Goal: Information Seeking & Learning: Find specific fact

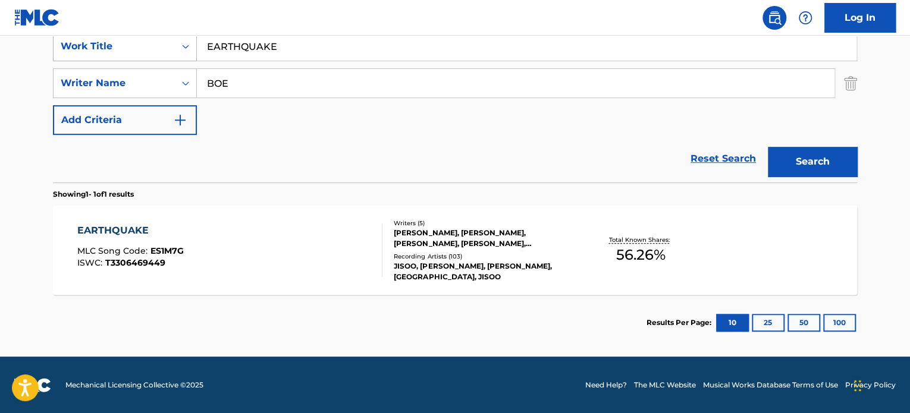
drag, startPoint x: 308, startPoint y: 49, endPoint x: 183, endPoint y: 49, distance: 124.8
click at [183, 49] on div "SearchWithCriteriadebd7120-1e1a-492c-960b-e895dc1adf1b Work Title EARTHQUAKE" at bounding box center [455, 47] width 804 height 30
paste input "Community"
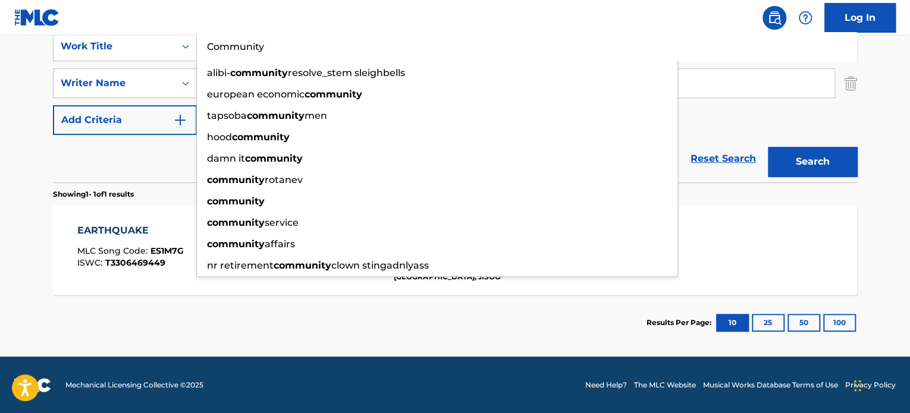
type input "Community"
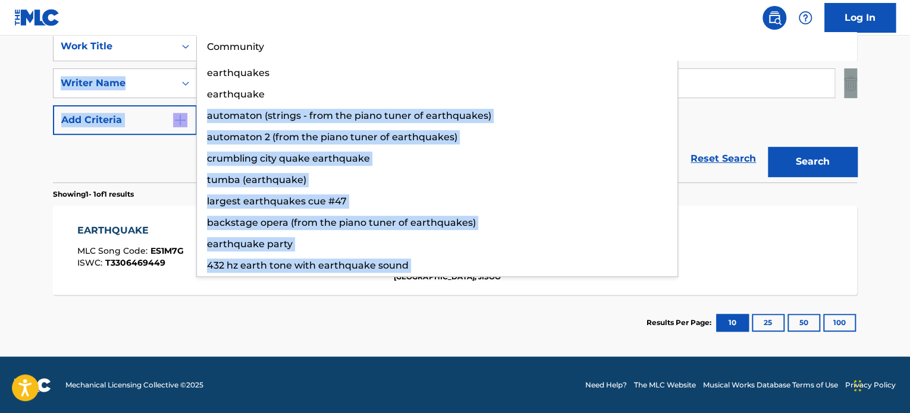
drag, startPoint x: 269, startPoint y: 83, endPoint x: 0, endPoint y: 165, distance: 281.0
click at [0, 169] on main "The MLC Public Work Search The accuracy and completeness of The MLC's data is d…" at bounding box center [455, 80] width 910 height 554
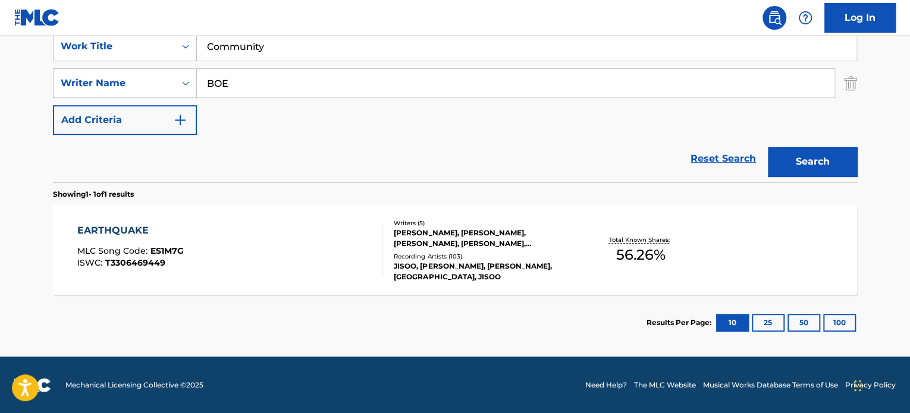
click at [0, 165] on main "The MLC Public Work Search The accuracy and completeness of The MLC's data is d…" at bounding box center [455, 80] width 910 height 554
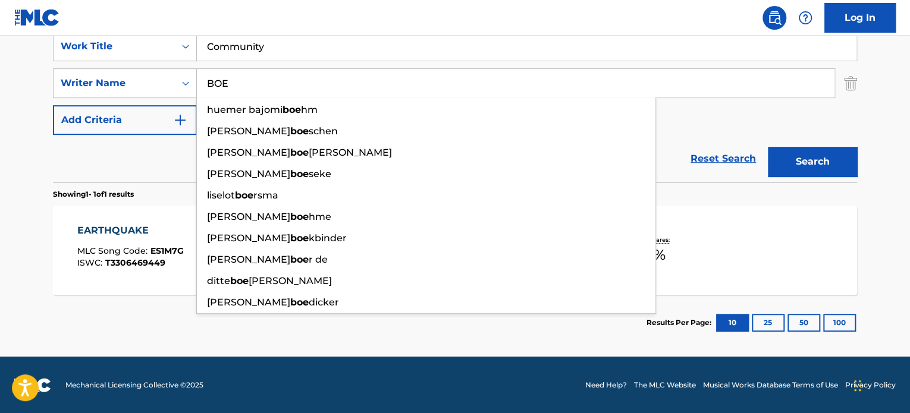
drag, startPoint x: 312, startPoint y: 91, endPoint x: 15, endPoint y: 61, distance: 297.5
click at [15, 61] on main "The MLC Public Work Search The accuracy and completeness of The MLC's data is d…" at bounding box center [455, 80] width 910 height 554
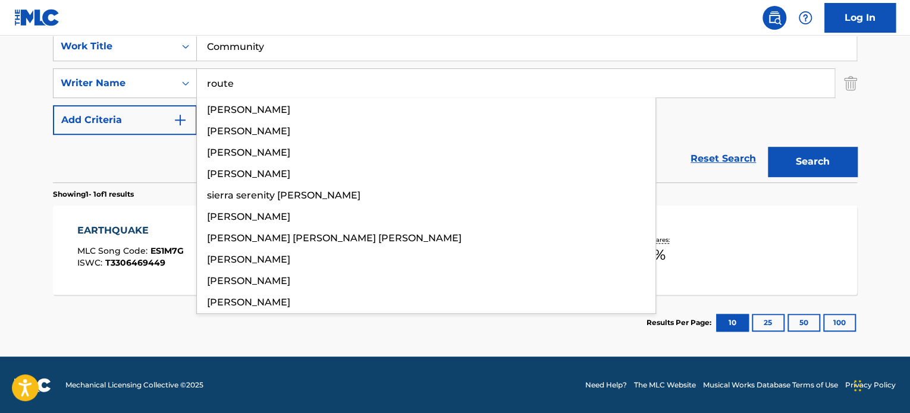
type input "route"
click at [767, 147] on button "Search" at bounding box center [811, 162] width 89 height 30
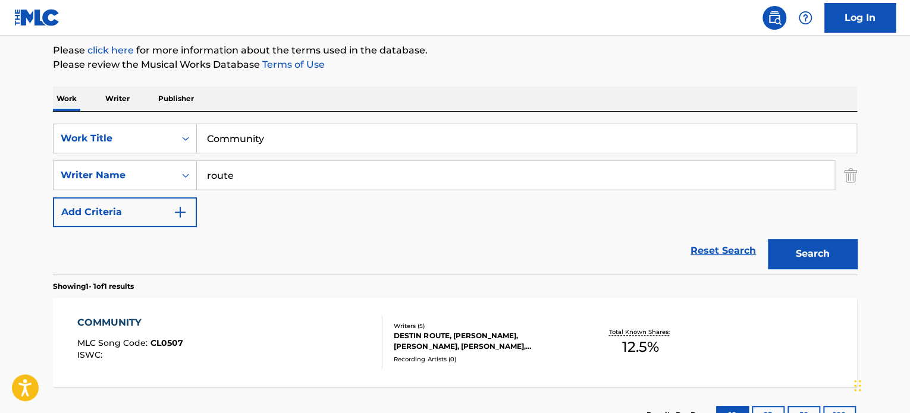
scroll to position [233, 0]
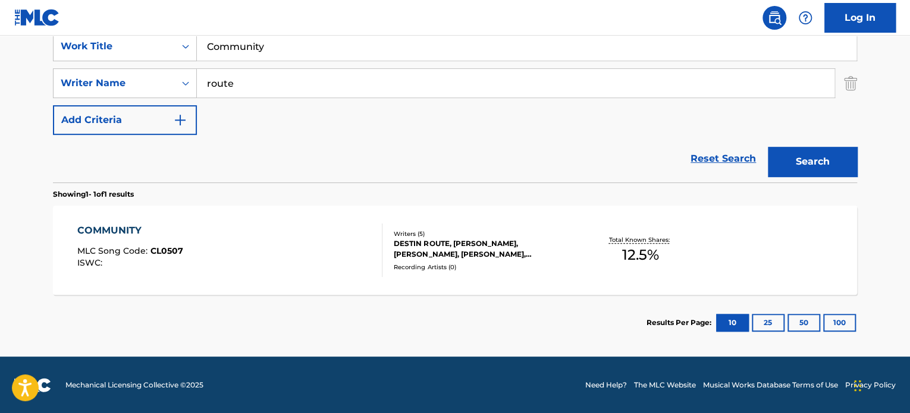
click at [272, 228] on div "COMMUNITY MLC Song Code : CL0507 ISWC :" at bounding box center [230, 251] width 306 height 54
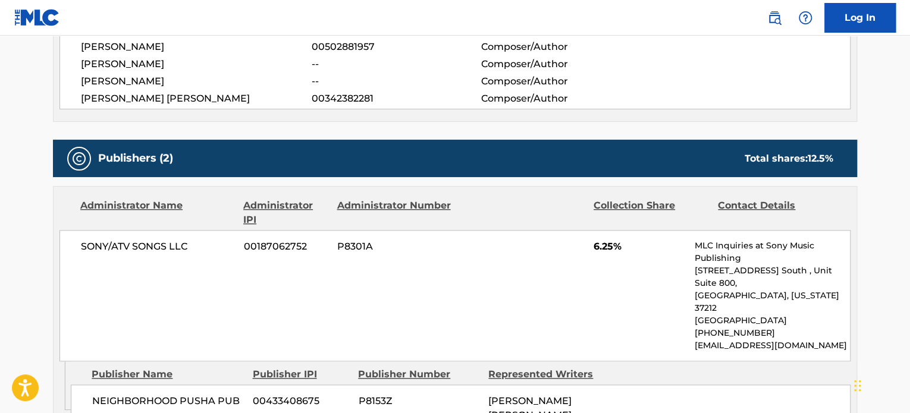
scroll to position [416, 0]
